Goal: Register for event/course

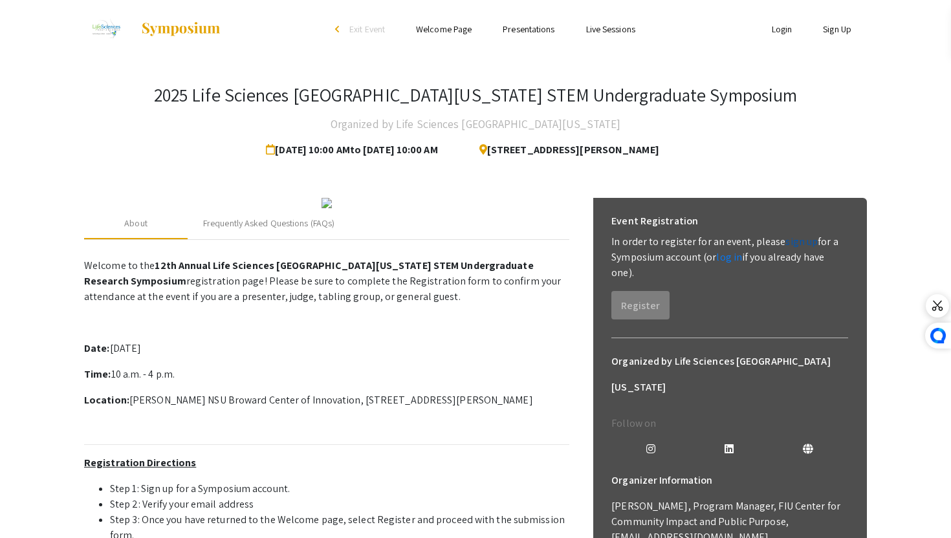
click at [793, 238] on link "sign up" at bounding box center [801, 242] width 32 height 14
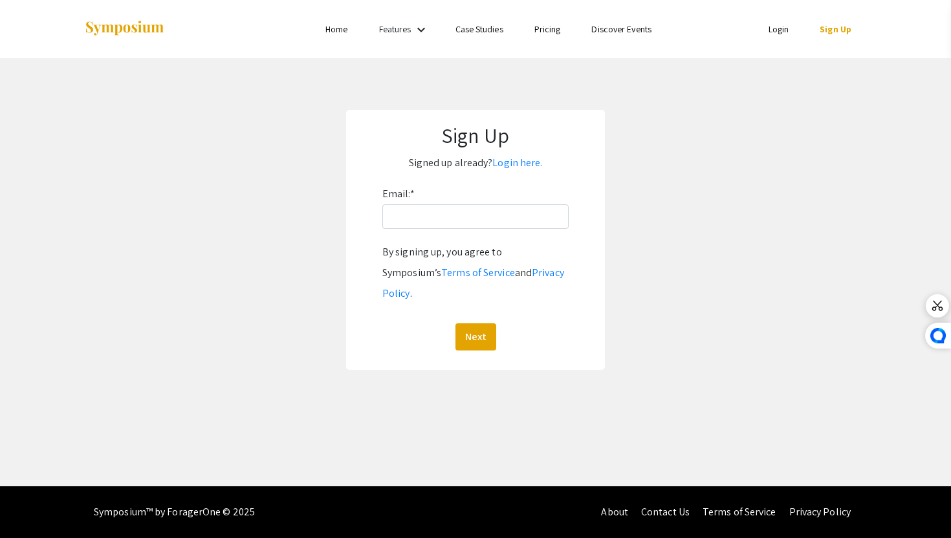
click at [456, 192] on div "Email: * By signing up, you agree to Symposium’s Terms of Service and Privacy P…" at bounding box center [475, 267] width 186 height 167
click at [455, 216] on input "Email: *" at bounding box center [475, 216] width 186 height 25
type input "[EMAIL_ADDRESS][DOMAIN_NAME]"
click at [476, 324] on button "Next" at bounding box center [476, 337] width 41 height 27
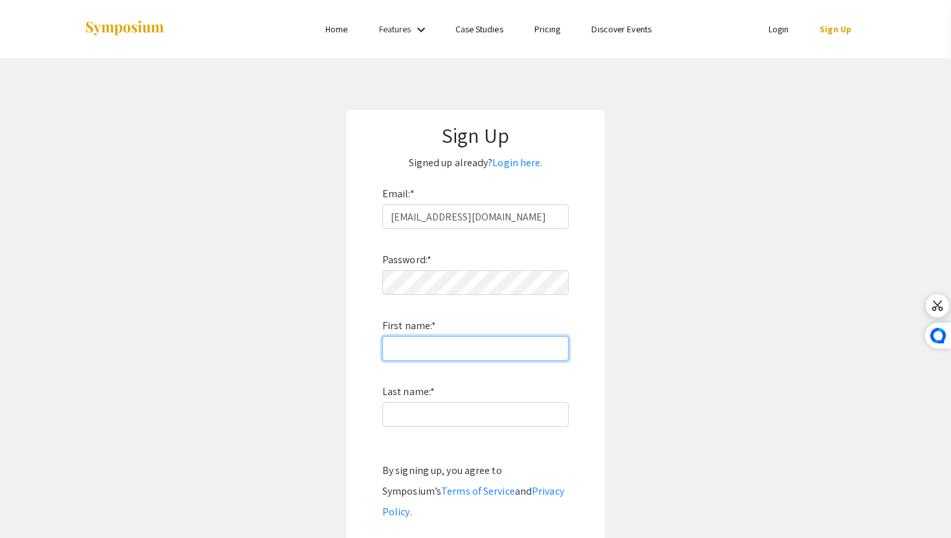
click at [529, 350] on input "First name: *" at bounding box center [475, 348] width 186 height 25
type input "Pietra"
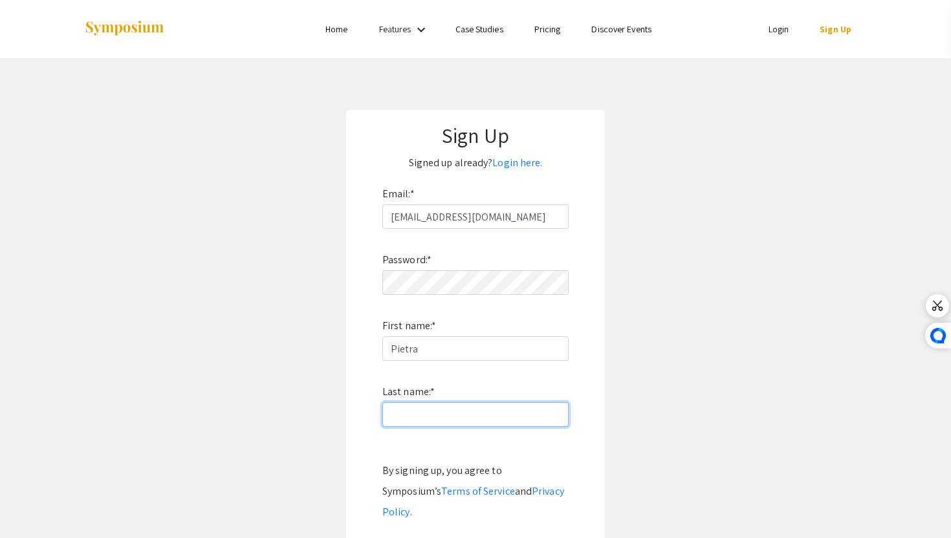
type input "[PERSON_NAME]"
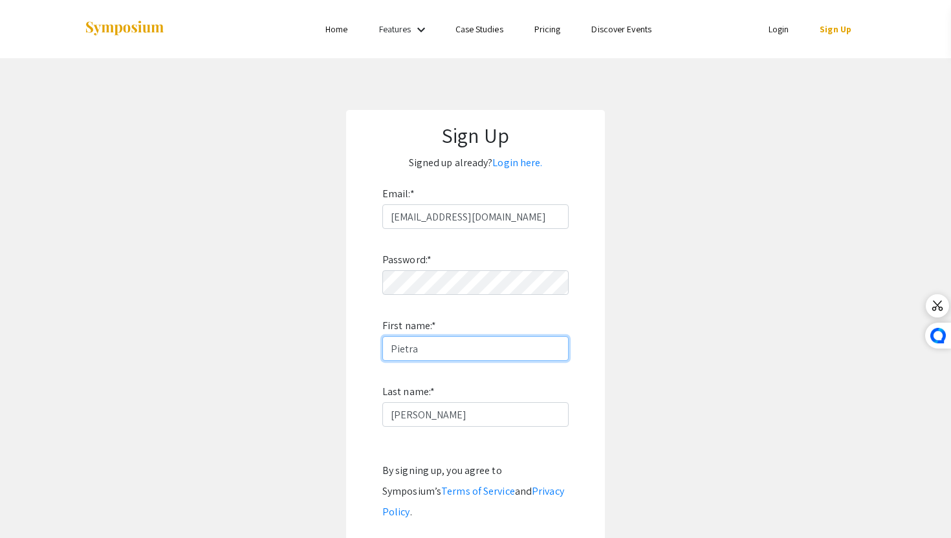
type input "Pietra"
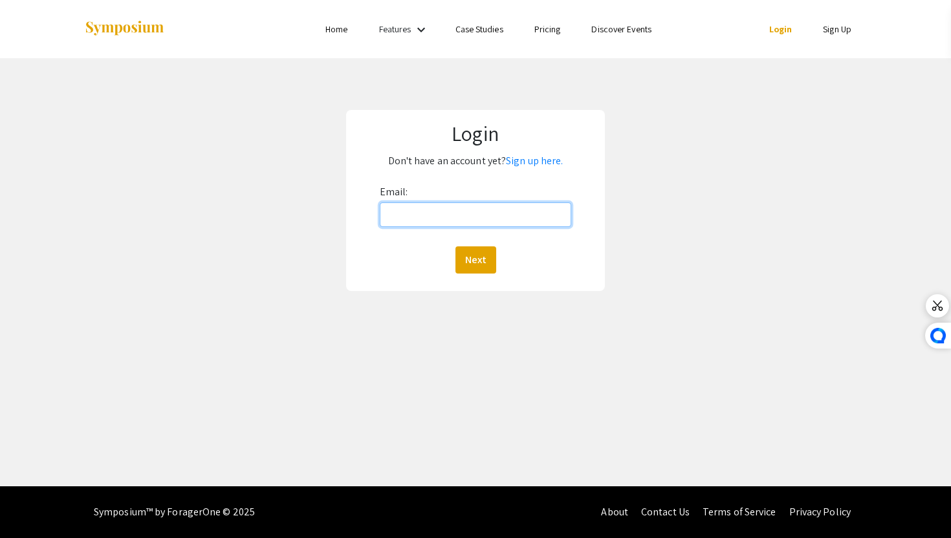
click at [449, 210] on input "Email:" at bounding box center [476, 215] width 192 height 25
type input "[EMAIL_ADDRESS][DOMAIN_NAME]"
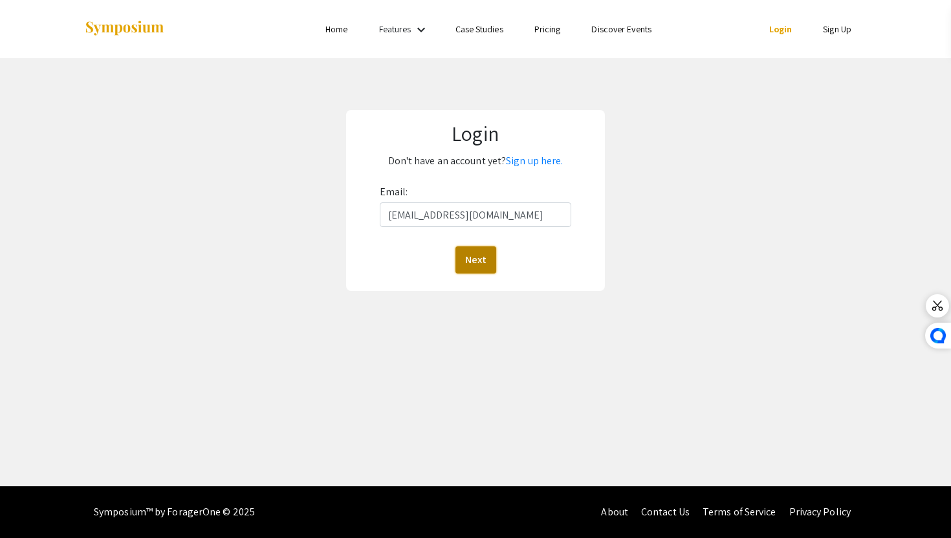
click at [482, 256] on button "Next" at bounding box center [476, 260] width 41 height 27
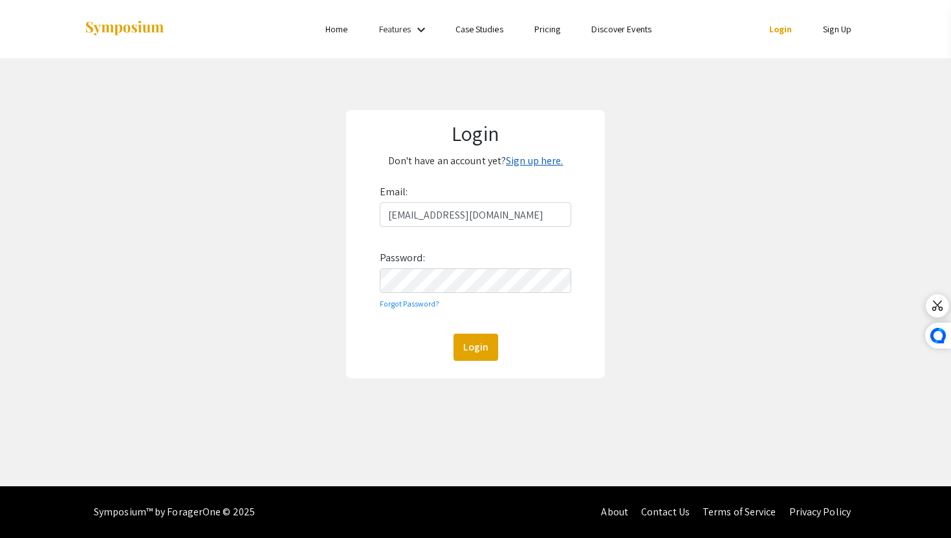
click at [551, 157] on link "Sign up here." at bounding box center [534, 161] width 57 height 14
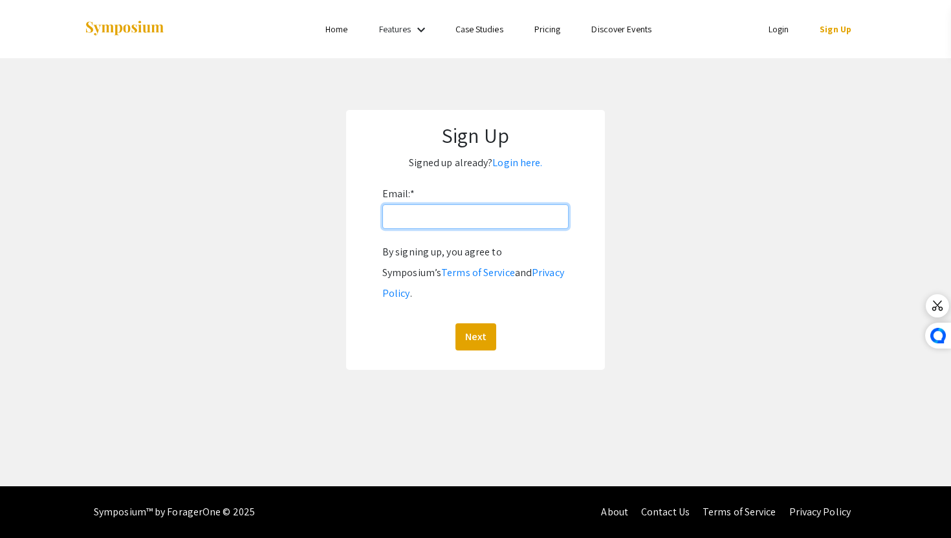
click at [512, 214] on input "Email: *" at bounding box center [475, 216] width 186 height 25
type input "[EMAIL_ADDRESS][DOMAIN_NAME]"
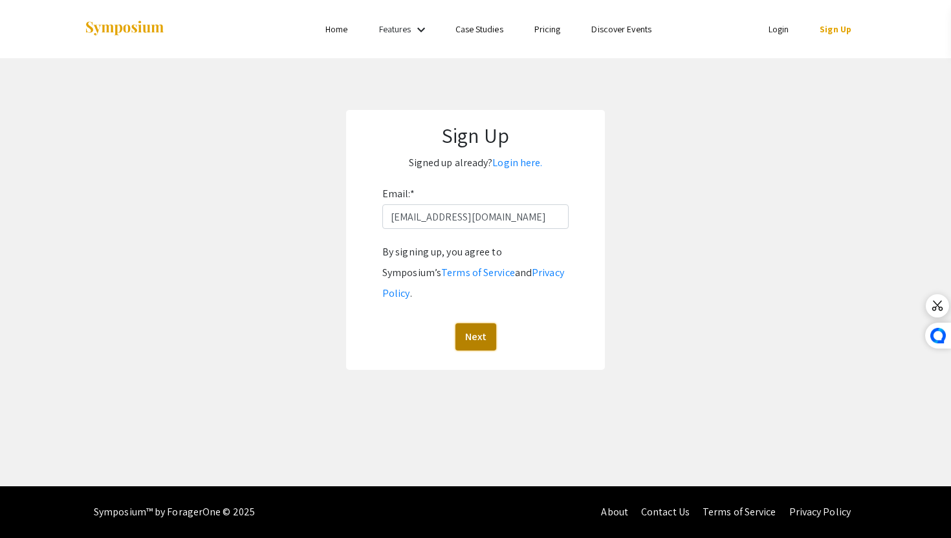
click at [489, 324] on button "Next" at bounding box center [476, 337] width 41 height 27
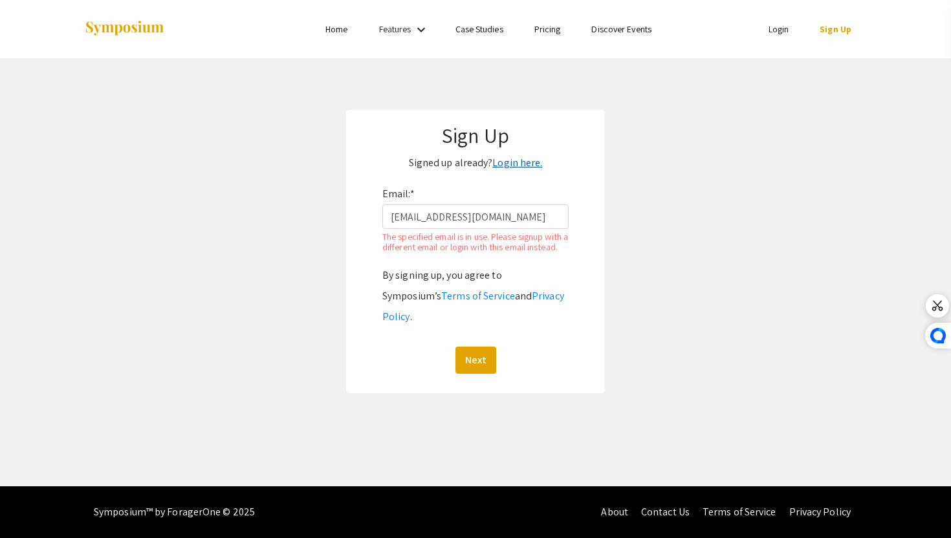
click at [523, 166] on link "Login here." at bounding box center [517, 163] width 50 height 14
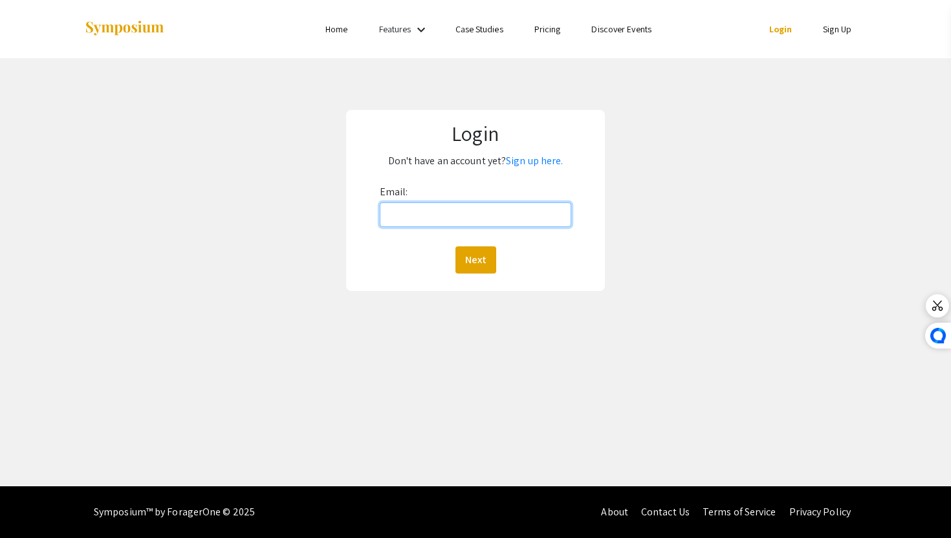
click at [450, 209] on input "Email:" at bounding box center [476, 215] width 192 height 25
type input "[EMAIL_ADDRESS][DOMAIN_NAME]"
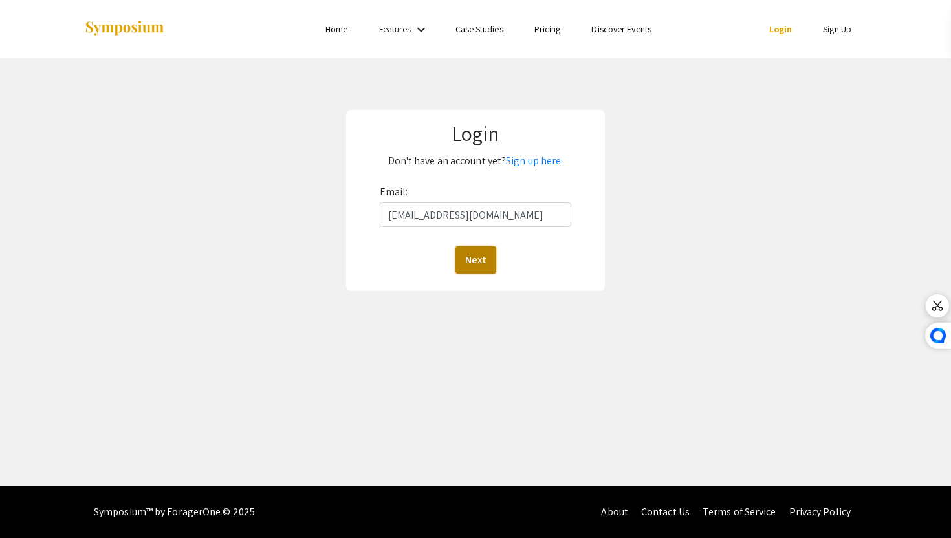
click at [474, 257] on button "Next" at bounding box center [476, 260] width 41 height 27
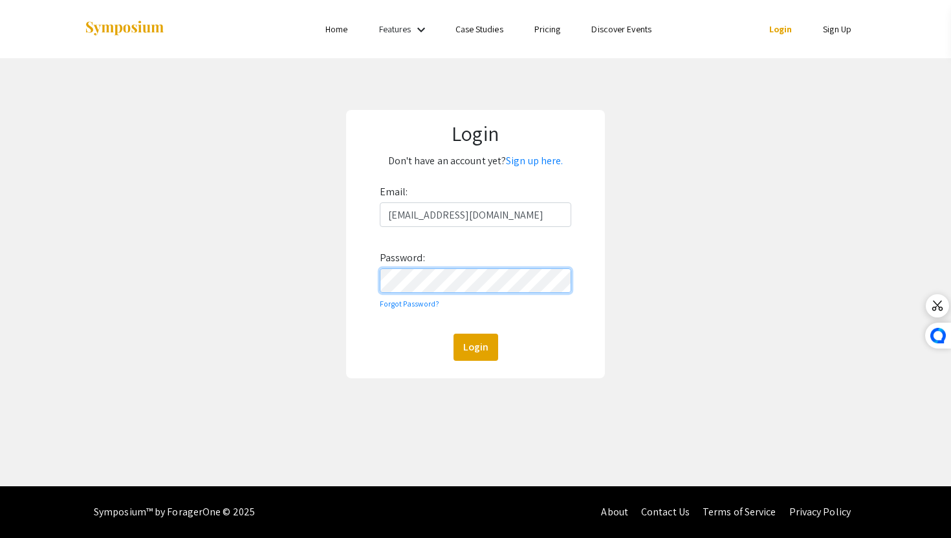
click at [454, 334] on button "Login" at bounding box center [476, 347] width 45 height 27
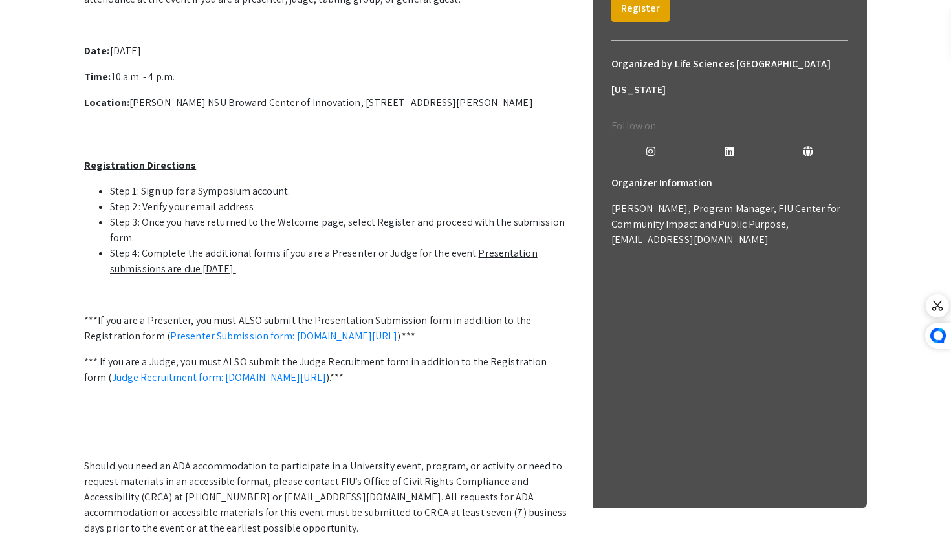
scroll to position [289, 0]
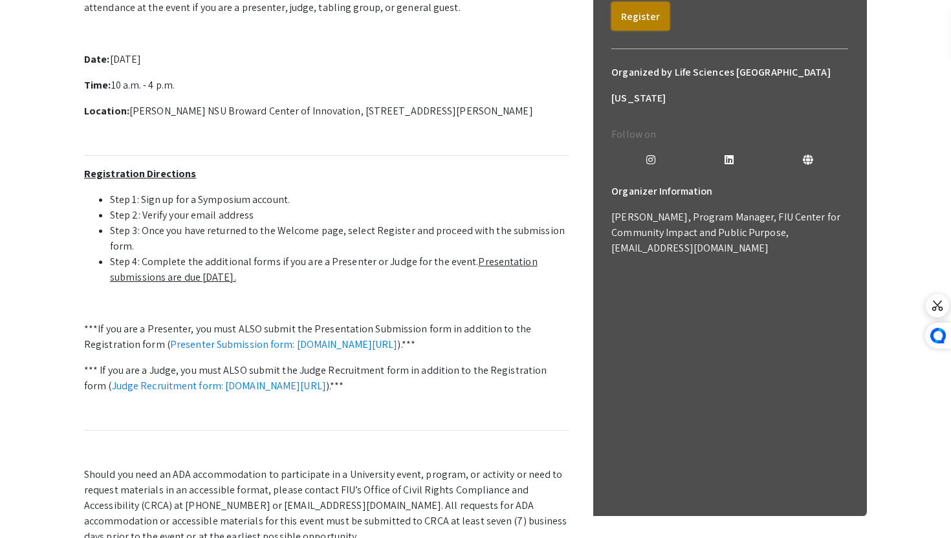
click at [635, 24] on button "Register" at bounding box center [640, 16] width 58 height 28
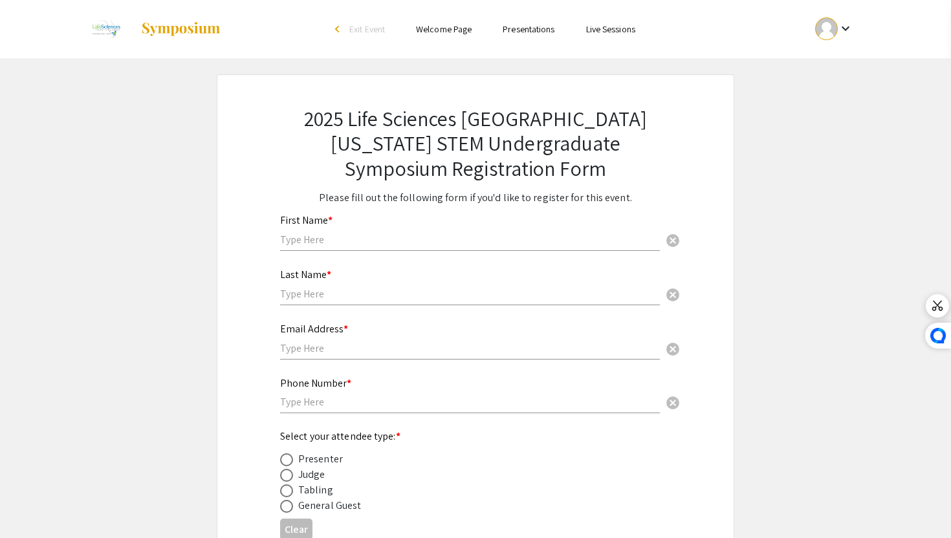
click at [362, 261] on div "Last Name * cancel" at bounding box center [470, 280] width 380 height 49
click at [286, 463] on span at bounding box center [286, 460] width 13 height 13
click at [286, 463] on input "radio" at bounding box center [286, 460] width 13 height 13
radio input "true"
click at [322, 406] on input "text" at bounding box center [470, 402] width 380 height 14
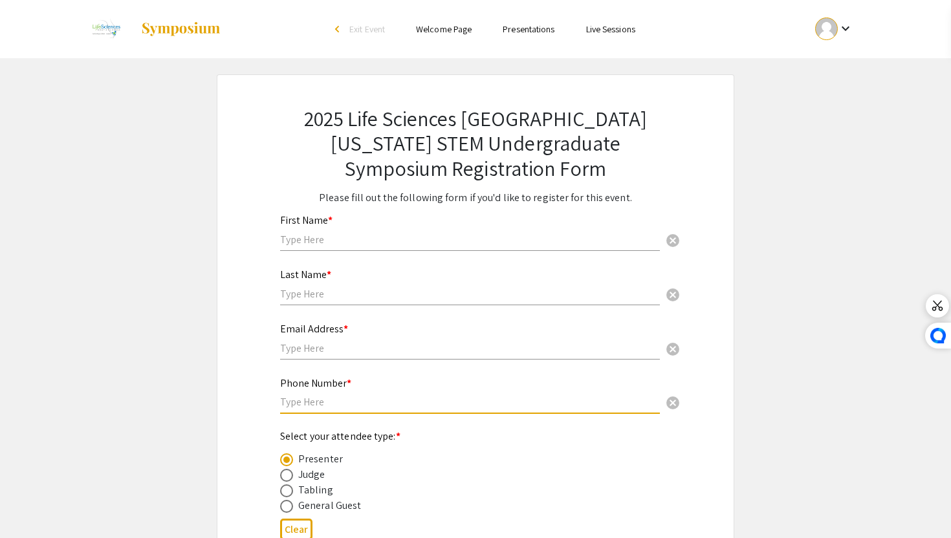
click at [333, 351] on input "text" at bounding box center [470, 349] width 380 height 14
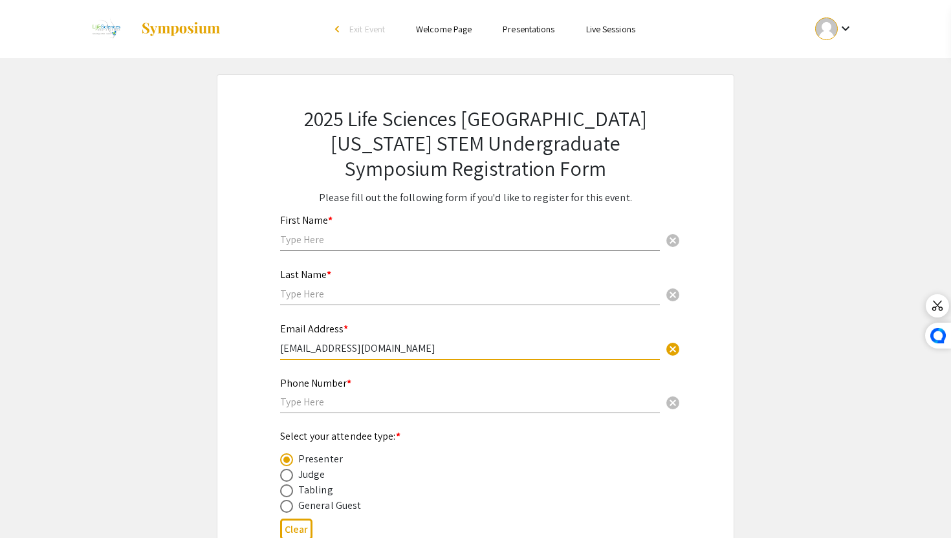
type input "[EMAIL_ADDRESS][DOMAIN_NAME]"
click at [305, 298] on input "text" at bounding box center [470, 294] width 380 height 14
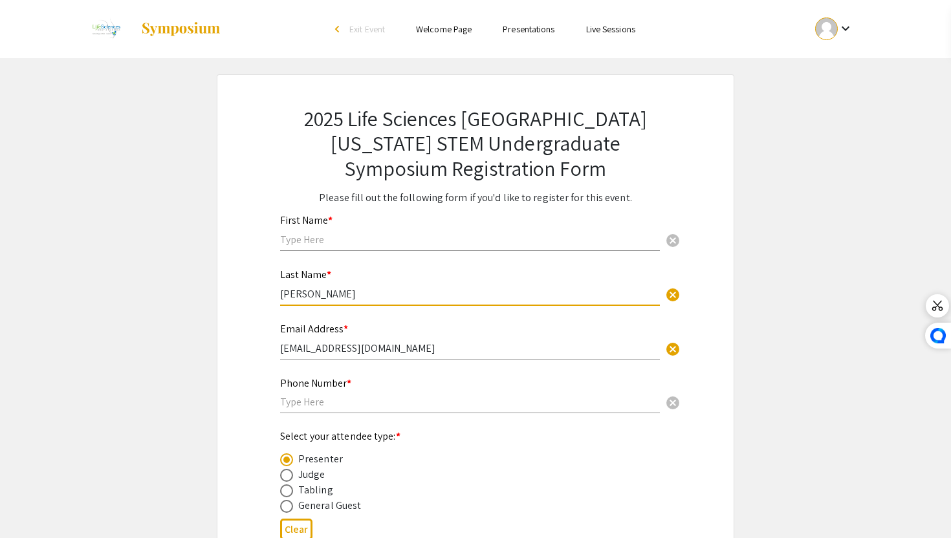
type input "[PERSON_NAME]"
click at [295, 230] on div "First Name * cancel" at bounding box center [470, 226] width 380 height 49
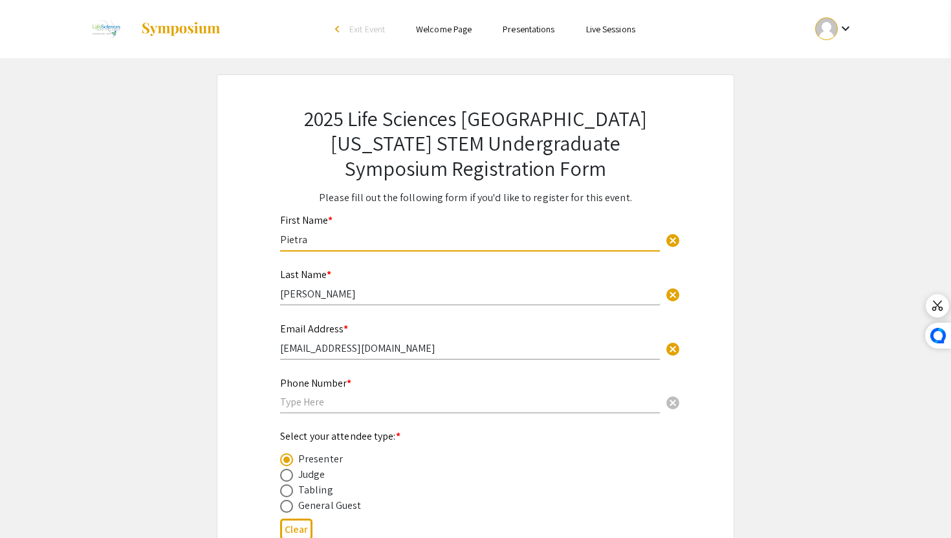
type input "Pietra"
click at [349, 411] on div "Phone Number * cancel" at bounding box center [470, 389] width 380 height 49
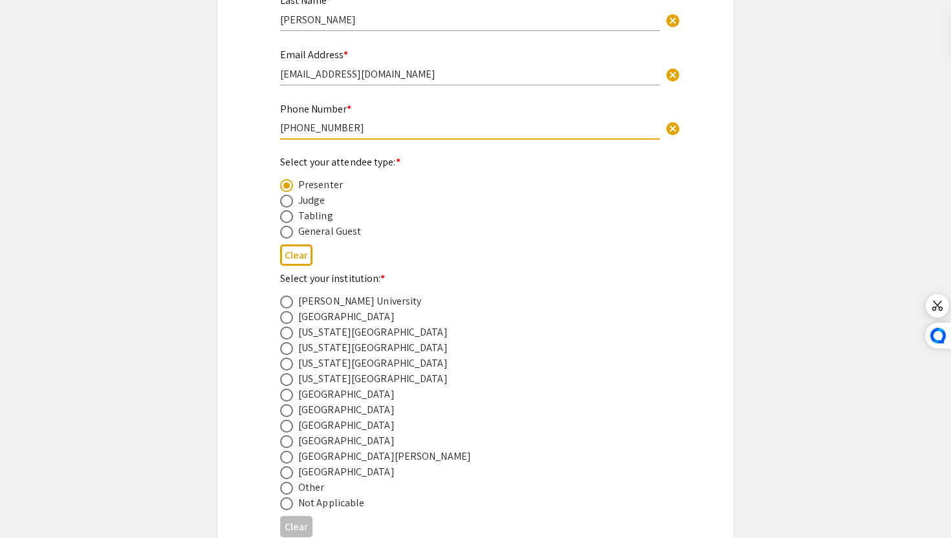
scroll to position [276, 0]
type input "305-586-7954"
click at [287, 476] on span at bounding box center [286, 471] width 13 height 13
click at [287, 476] on input "radio" at bounding box center [286, 471] width 13 height 13
radio input "true"
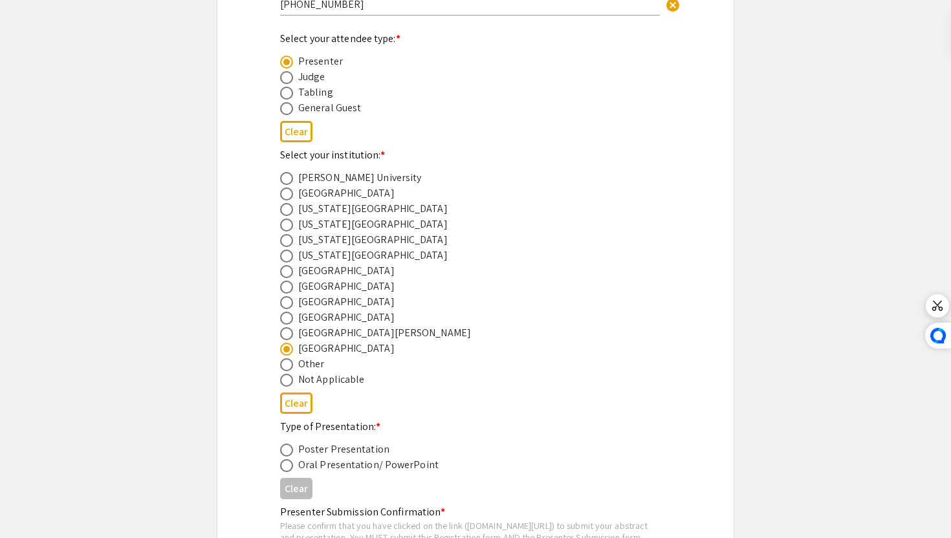
scroll to position [404, 0]
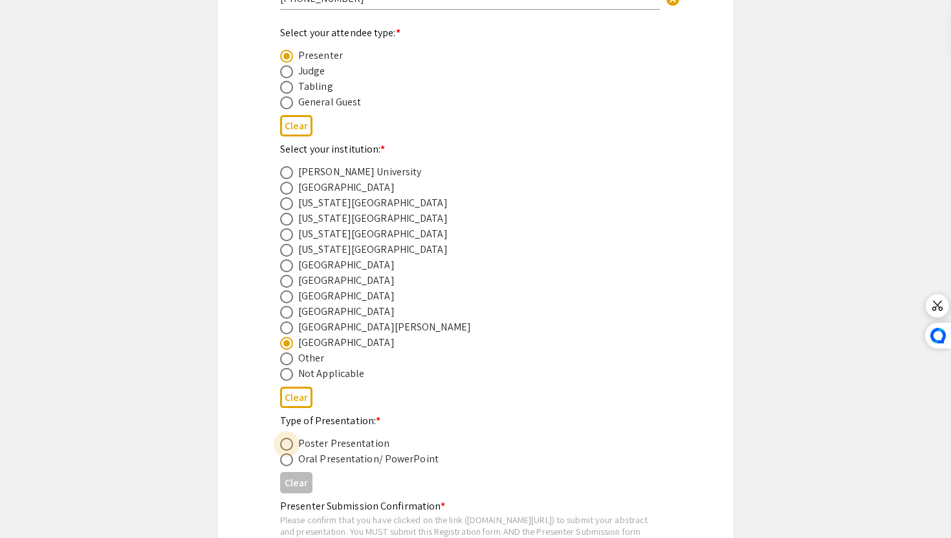
click at [289, 446] on span at bounding box center [286, 444] width 13 height 13
click at [289, 446] on input "radio" at bounding box center [286, 444] width 13 height 13
radio input "true"
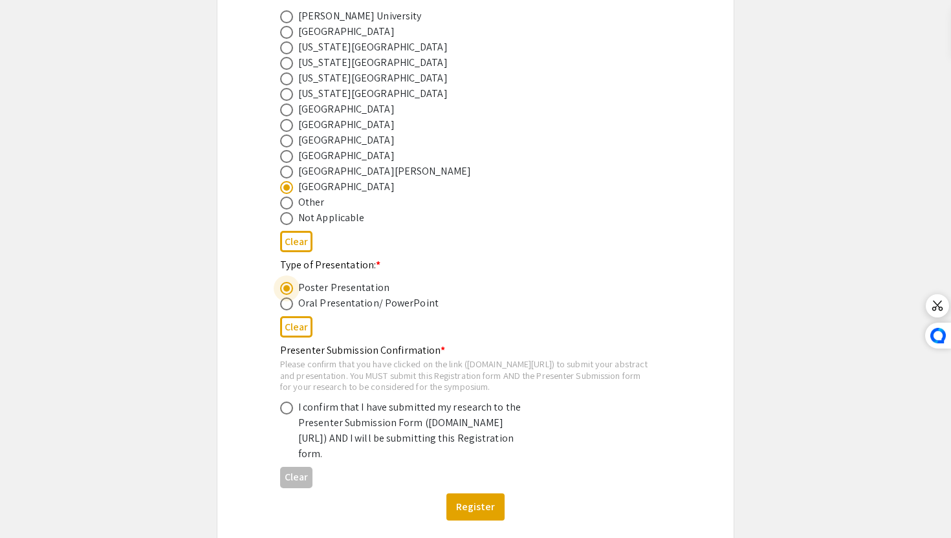
scroll to position [562, 0]
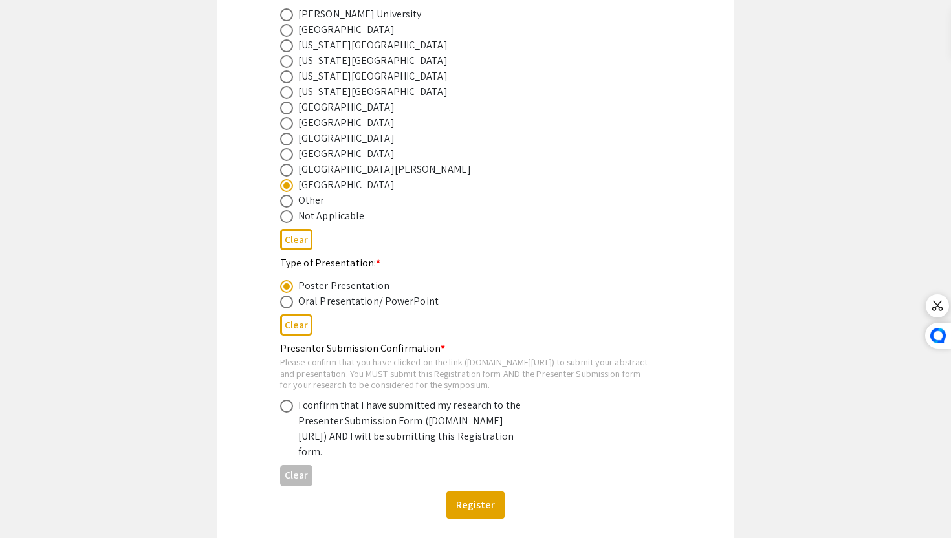
click at [343, 304] on div "Oral Presentation/ PowerPoint" at bounding box center [368, 302] width 140 height 16
click at [283, 307] on span at bounding box center [286, 302] width 13 height 13
click at [283, 307] on input "radio" at bounding box center [286, 302] width 13 height 13
radio input "true"
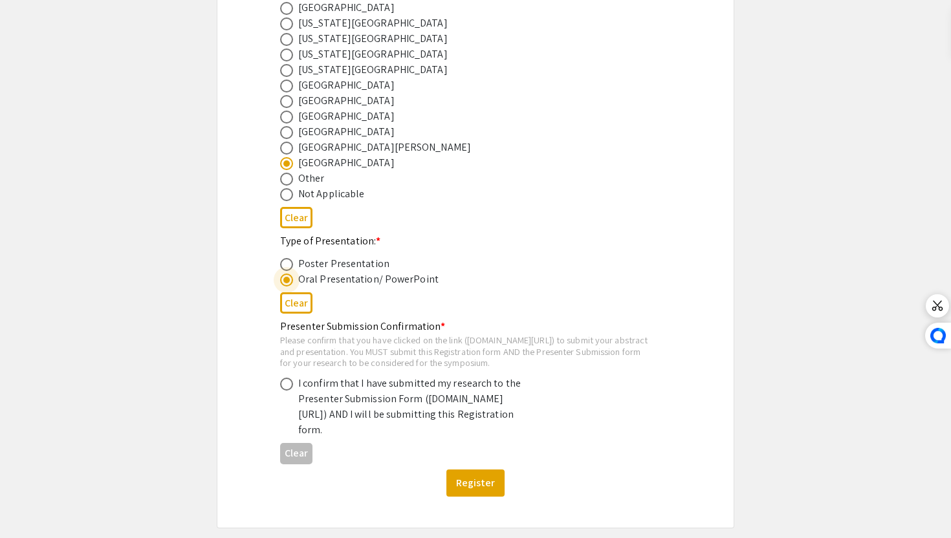
scroll to position [587, 0]
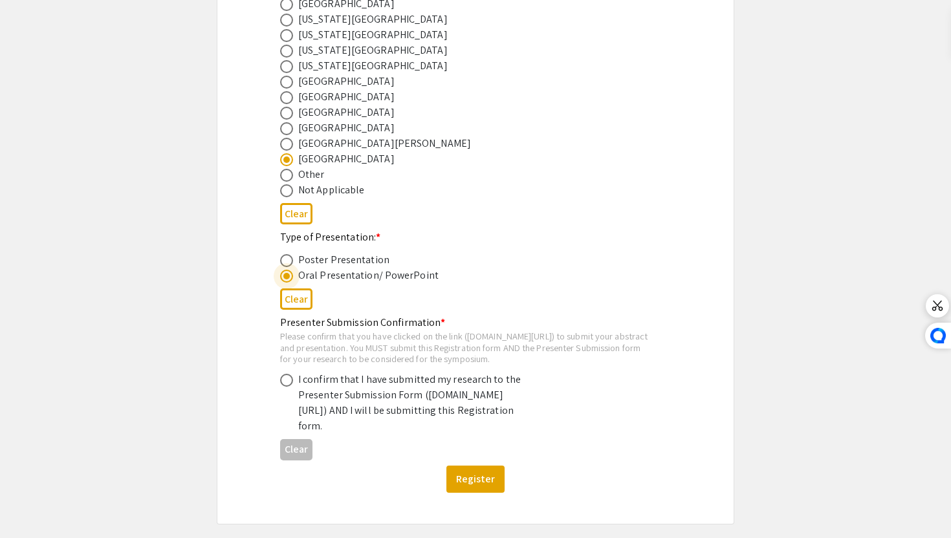
click at [354, 401] on div "I confirm that I have submitted my research to the Presenter Submission Form (s…" at bounding box center [411, 403] width 226 height 62
click at [289, 387] on span at bounding box center [286, 380] width 13 height 13
click at [289, 387] on input "radio" at bounding box center [286, 380] width 13 height 13
radio input "true"
drag, startPoint x: 281, startPoint y: 353, endPoint x: 487, endPoint y: 354, distance: 205.8
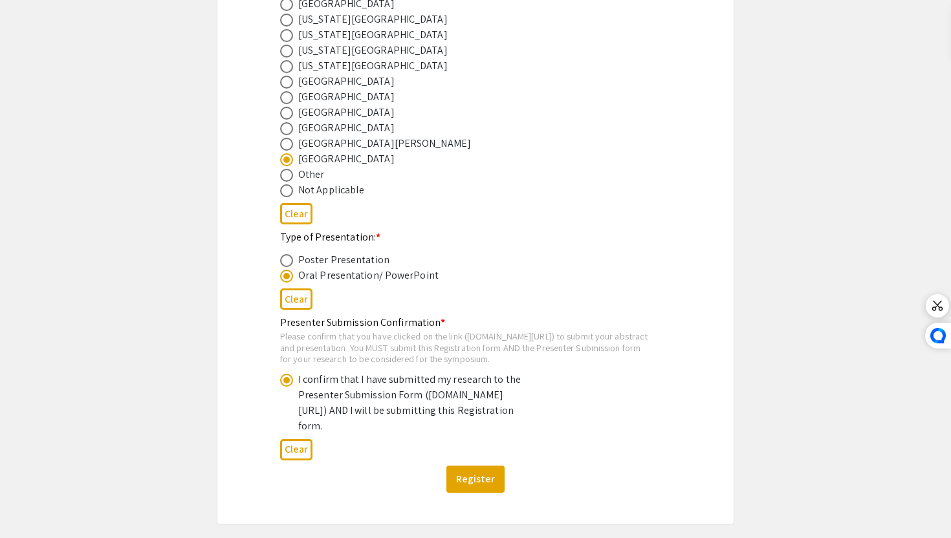
click at [487, 354] on div "Please confirm that you have clicked on the link (symposium.foragerone.com/lssf…" at bounding box center [465, 348] width 370 height 34
drag, startPoint x: 281, startPoint y: 351, endPoint x: 402, endPoint y: 350, distance: 121.0
click at [402, 350] on div "Please confirm that you have clicked on the link (symposium.foragerone.com/lssf…" at bounding box center [465, 348] width 370 height 34
click at [378, 349] on div "Please confirm that you have clicked on the link (symposium.foragerone.com/lssf…" at bounding box center [465, 348] width 370 height 34
drag, startPoint x: 524, startPoint y: 351, endPoint x: 229, endPoint y: 353, distance: 295.0
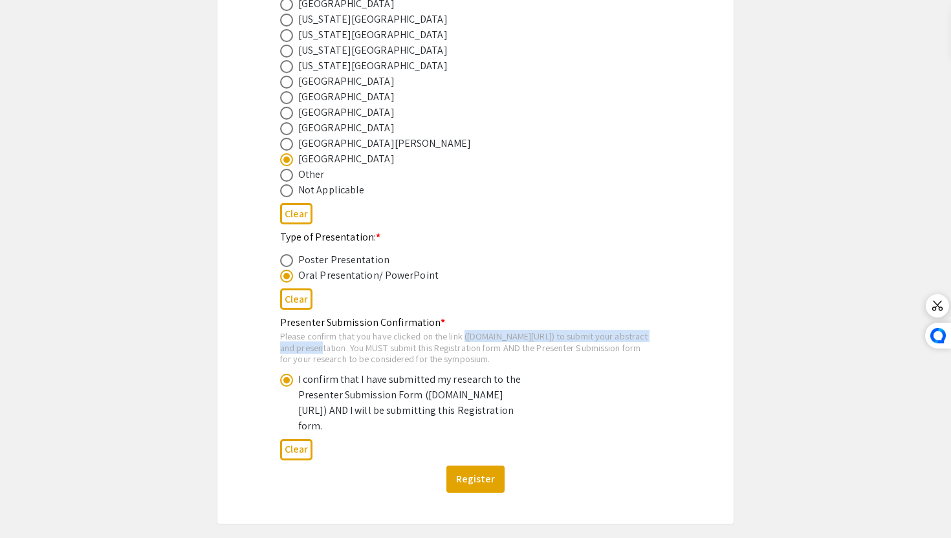
click at [229, 353] on div "2025 Life Sciences South Florida STEM Undergraduate Symposium Registration Form…" at bounding box center [476, 6] width 518 height 1038
copy div "(symposium.foragerone.com/lssfsymposium2025/submission)"
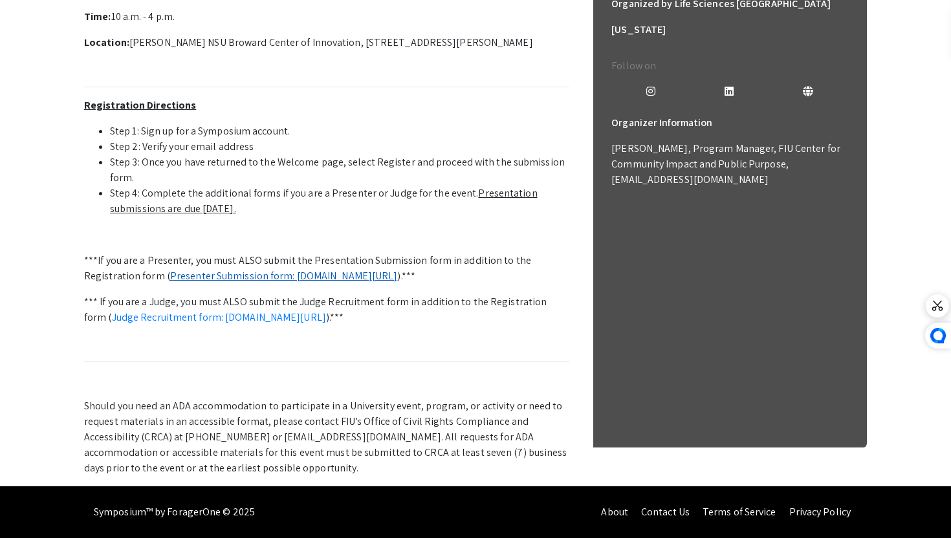
scroll to position [492, 0]
click at [350, 269] on link "Presenter Submission form: [DOMAIN_NAME][URL]" at bounding box center [284, 276] width 228 height 14
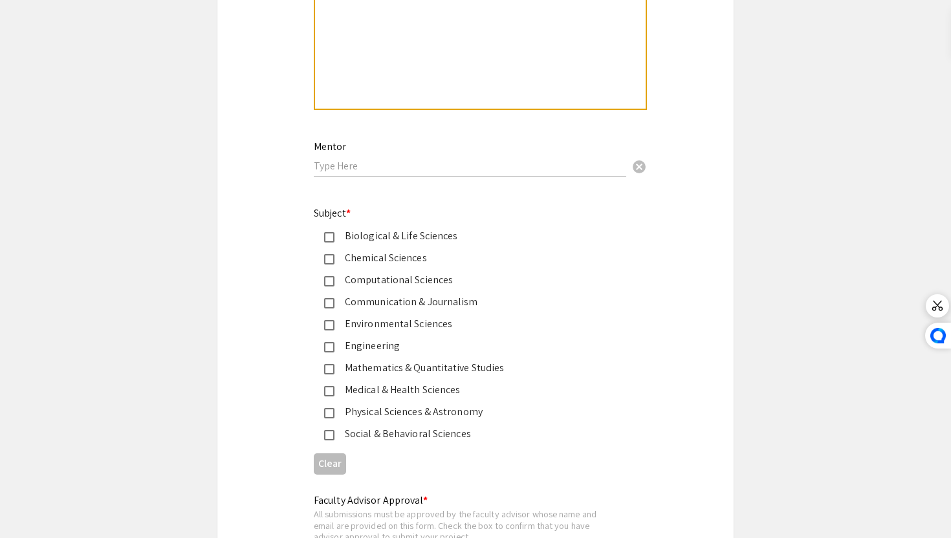
scroll to position [1509, 0]
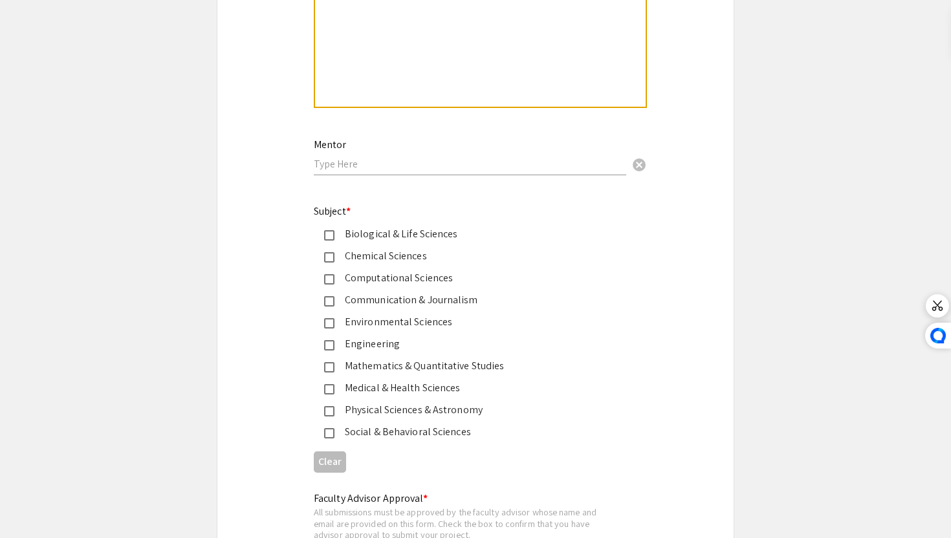
click at [327, 392] on mat-pseudo-checkbox at bounding box center [329, 389] width 10 height 10
click at [331, 437] on mat-pseudo-checkbox at bounding box center [329, 433] width 10 height 10
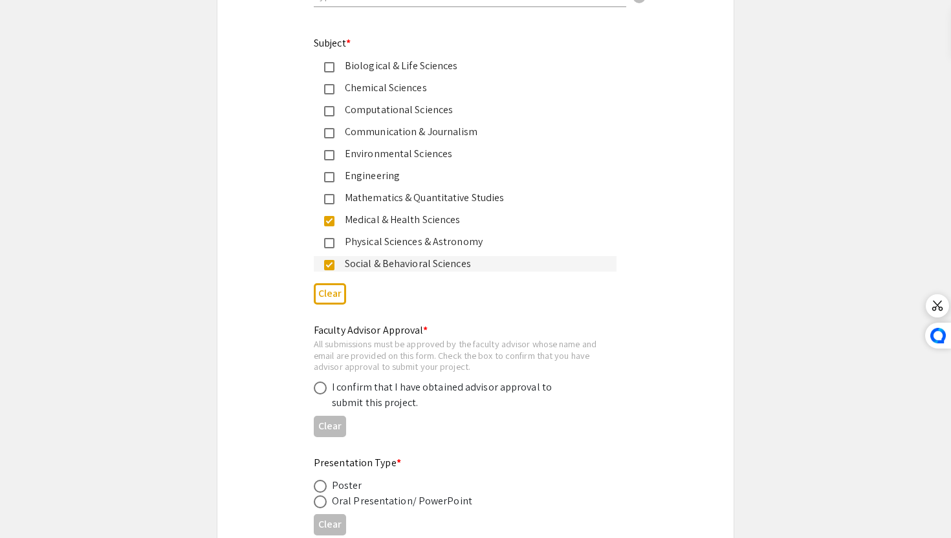
scroll to position [1678, 0]
click at [322, 390] on span at bounding box center [320, 387] width 13 height 13
click at [322, 390] on input "radio" at bounding box center [320, 387] width 13 height 13
radio input "true"
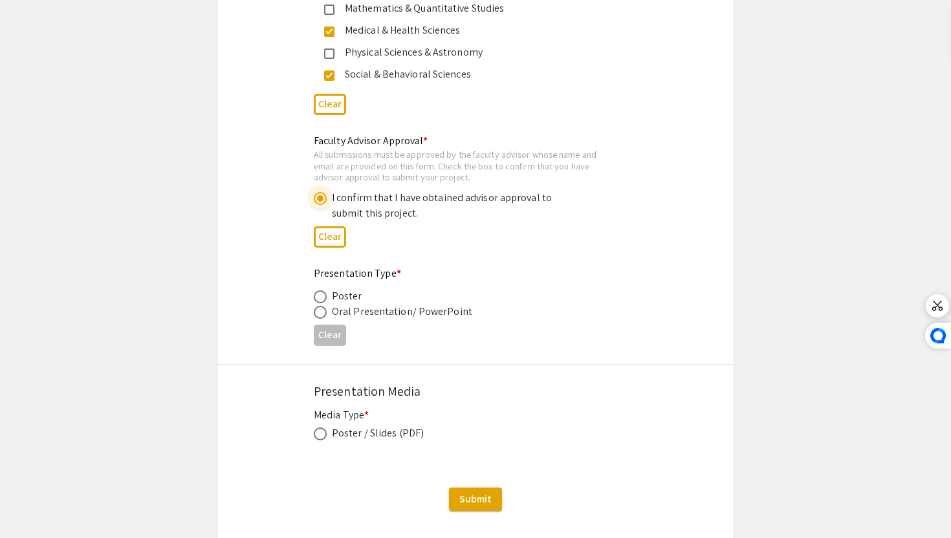
scroll to position [1870, 0]
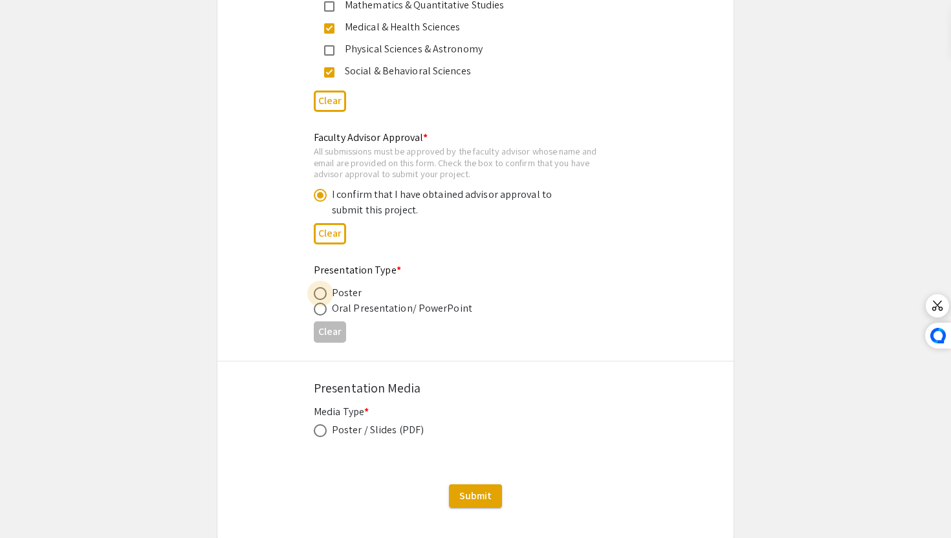
click at [322, 298] on span at bounding box center [320, 293] width 13 height 13
click at [322, 298] on input "radio" at bounding box center [320, 293] width 13 height 13
radio input "true"
click at [362, 316] on div "Oral Presentation/ PowerPoint" at bounding box center [402, 309] width 140 height 16
click at [323, 437] on span at bounding box center [320, 430] width 13 height 13
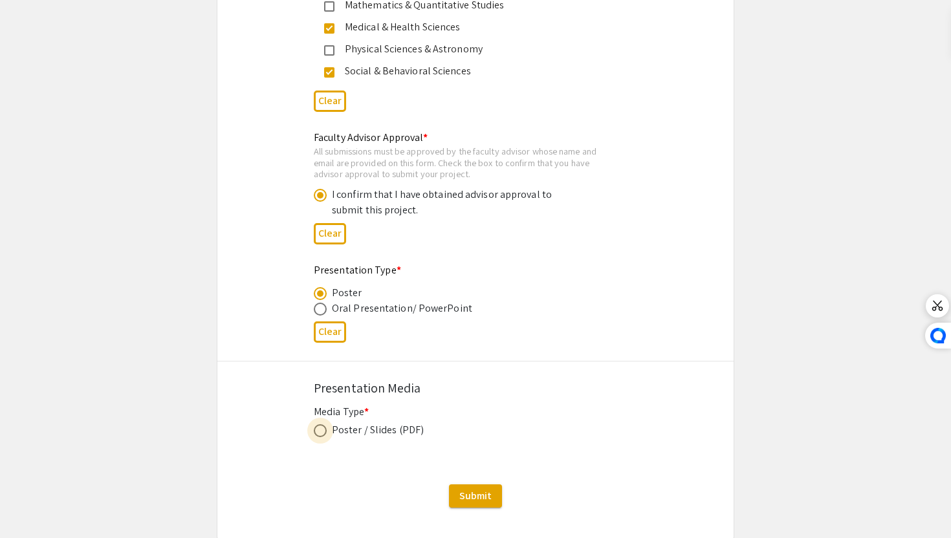
click at [323, 437] on input "radio" at bounding box center [320, 430] width 13 height 13
radio input "true"
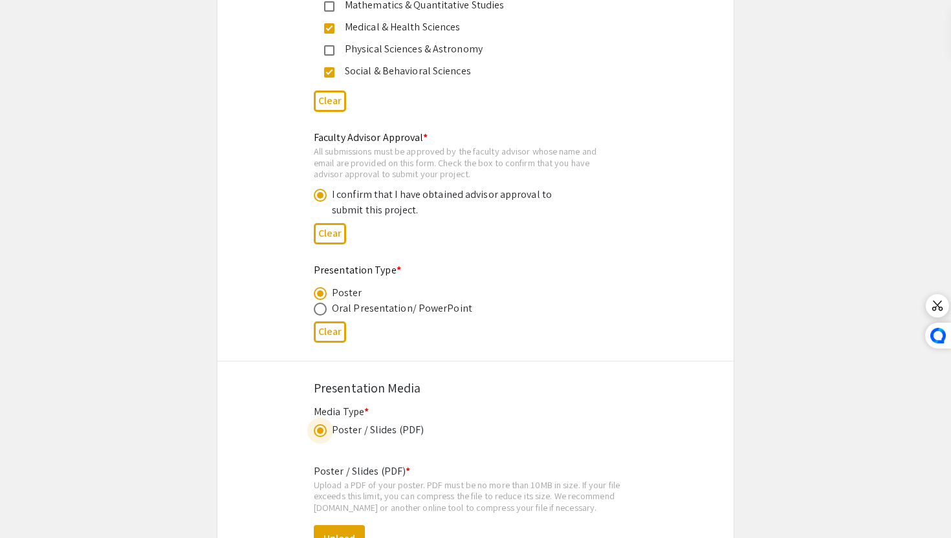
scroll to position [1921, 0]
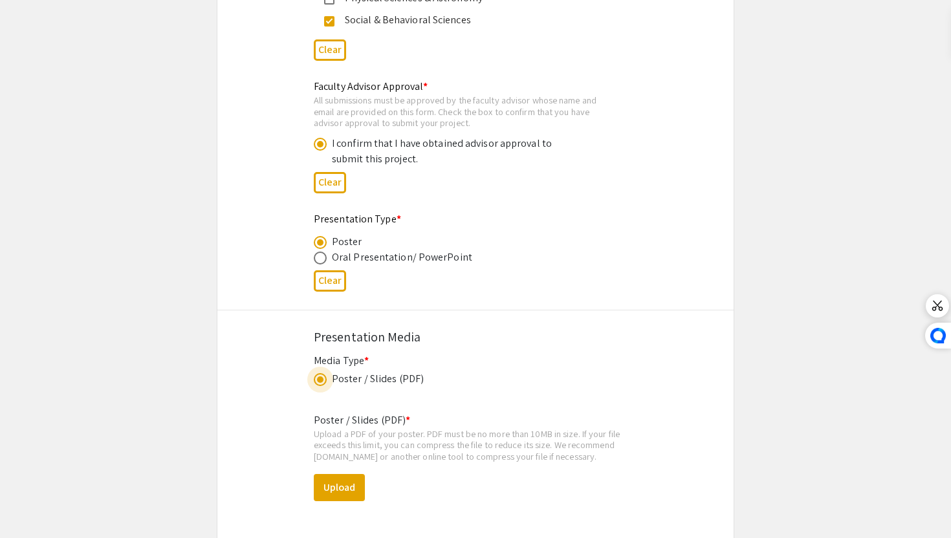
click at [322, 383] on span at bounding box center [320, 380] width 6 height 6
click at [322, 383] on input "radio" at bounding box center [320, 379] width 13 height 13
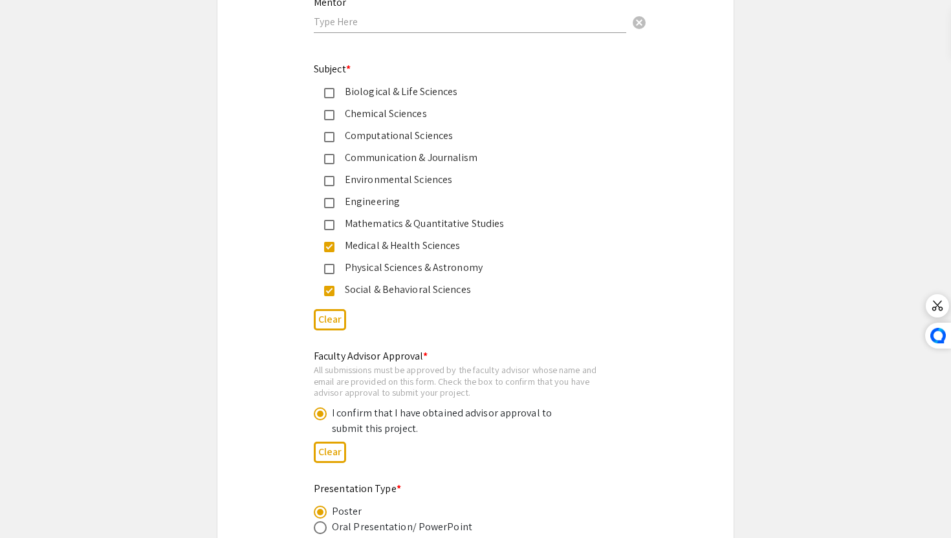
scroll to position [1649, 0]
